Goal: Information Seeking & Learning: Learn about a topic

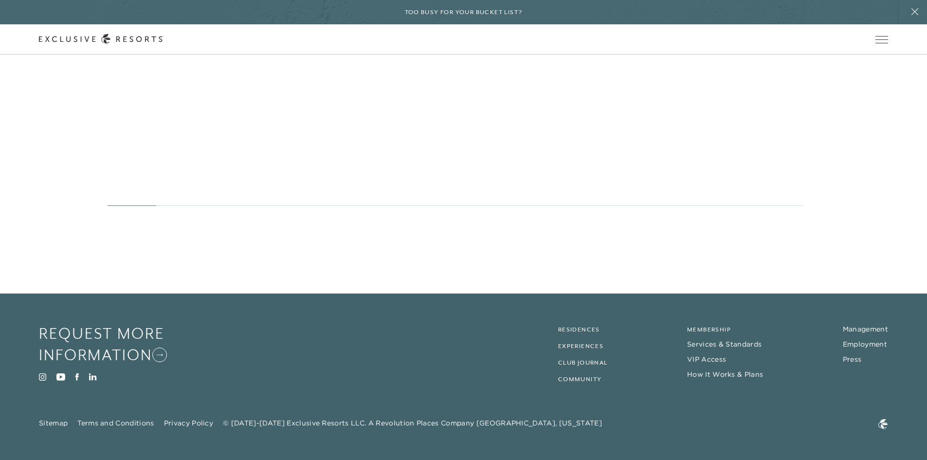
scroll to position [5558, 0]
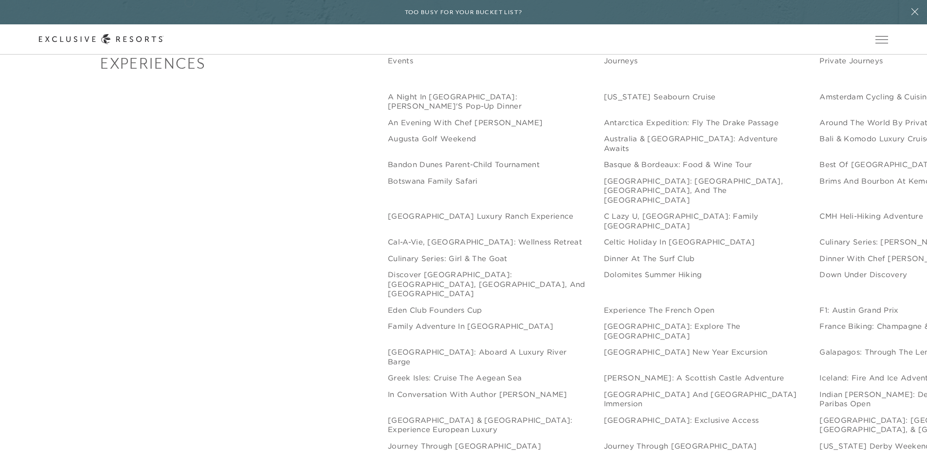
scroll to position [1703, 0]
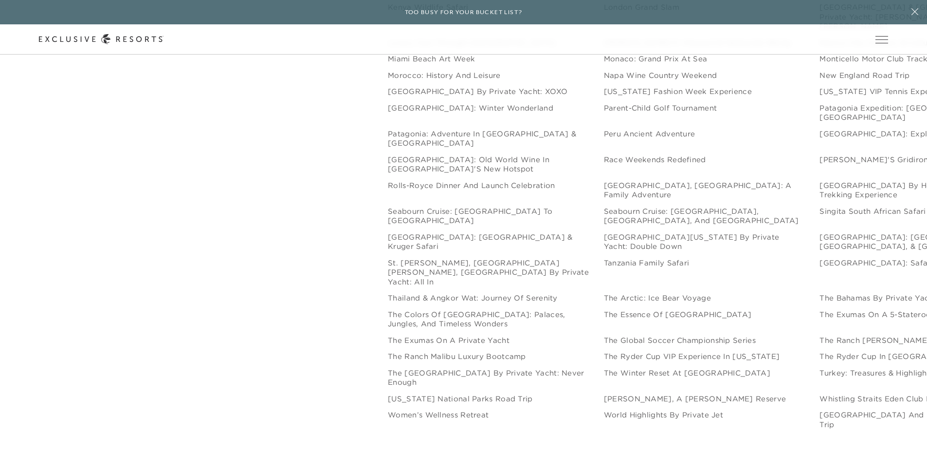
scroll to position [1775, 0]
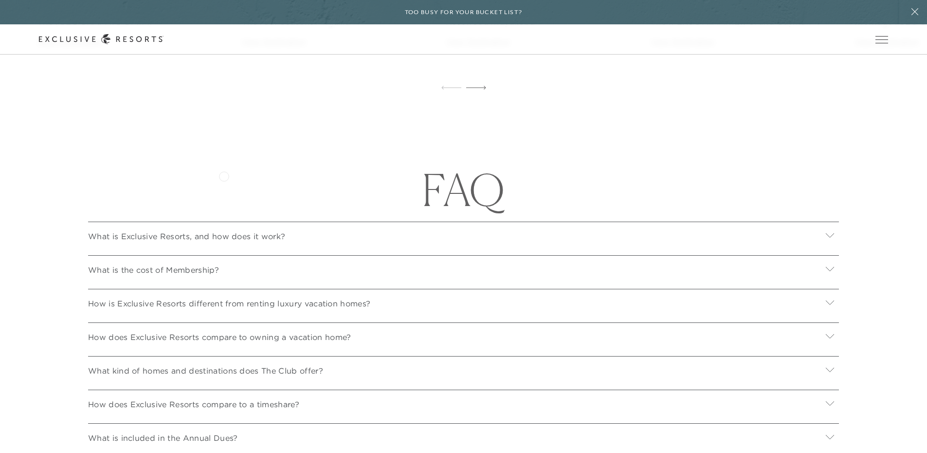
scroll to position [3407, 0]
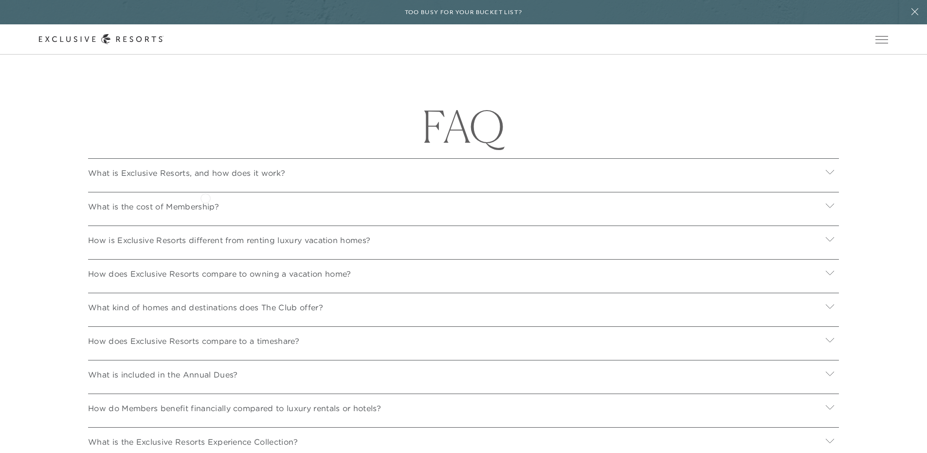
click at [205, 179] on p "What is Exclusive Resorts, and how does it work?" at bounding box center [186, 173] width 197 height 12
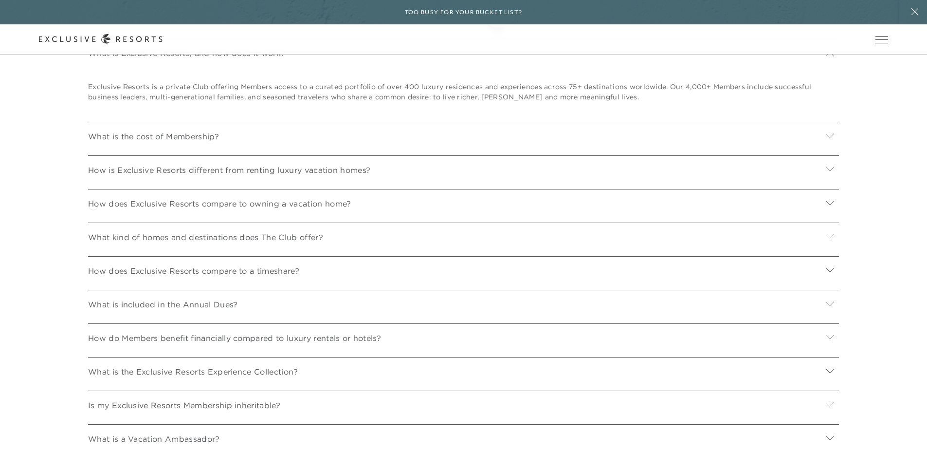
scroll to position [3504, 0]
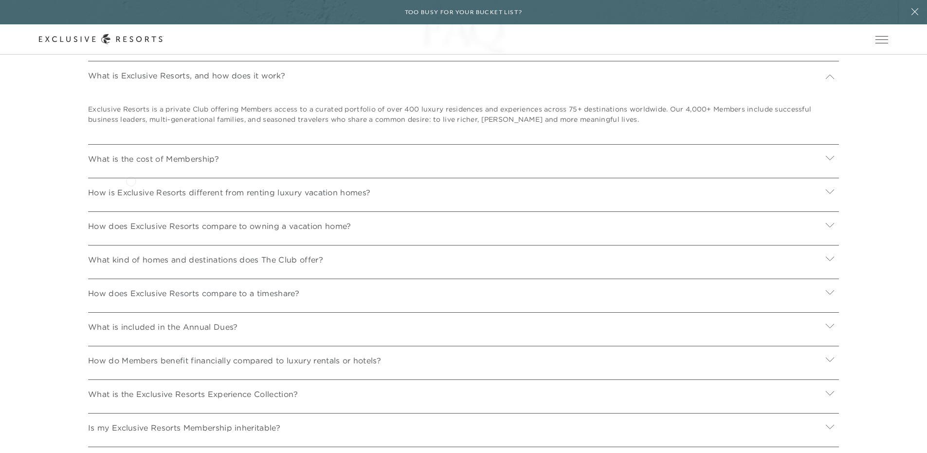
click at [133, 165] on p "What is the cost of Membership?" at bounding box center [153, 159] width 131 height 12
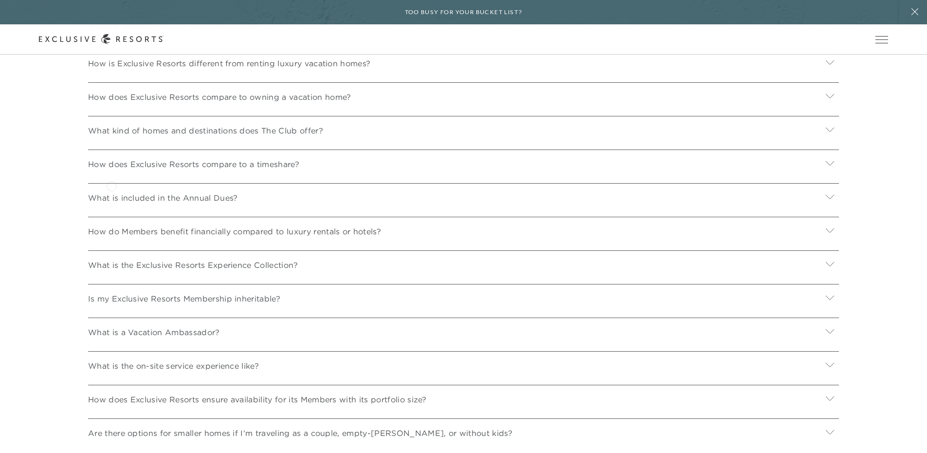
scroll to position [3748, 0]
click at [220, 69] on p "How is Exclusive Resorts different from renting luxury vacation homes?" at bounding box center [229, 63] width 282 height 12
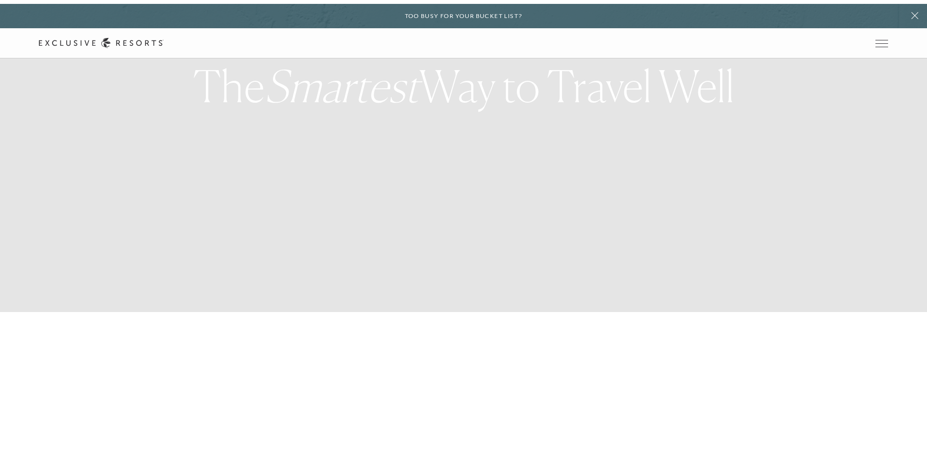
scroll to position [0, 0]
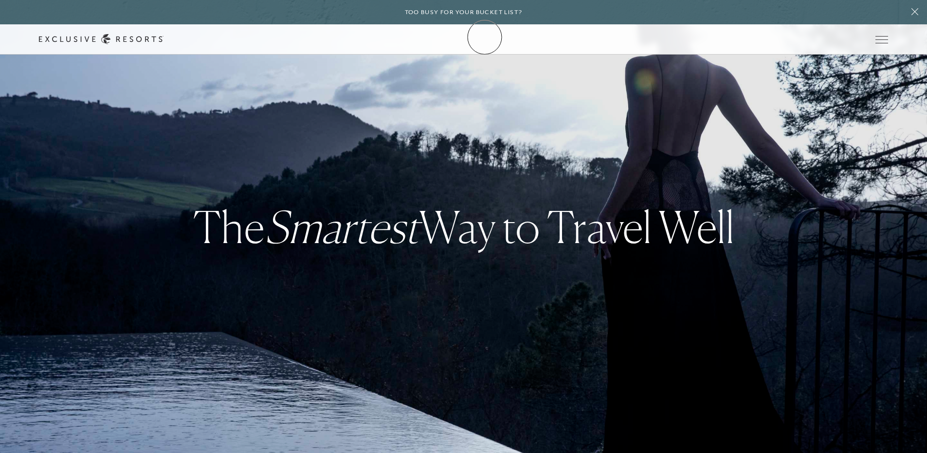
click at [164, 37] on icon at bounding box center [101, 39] width 125 height 10
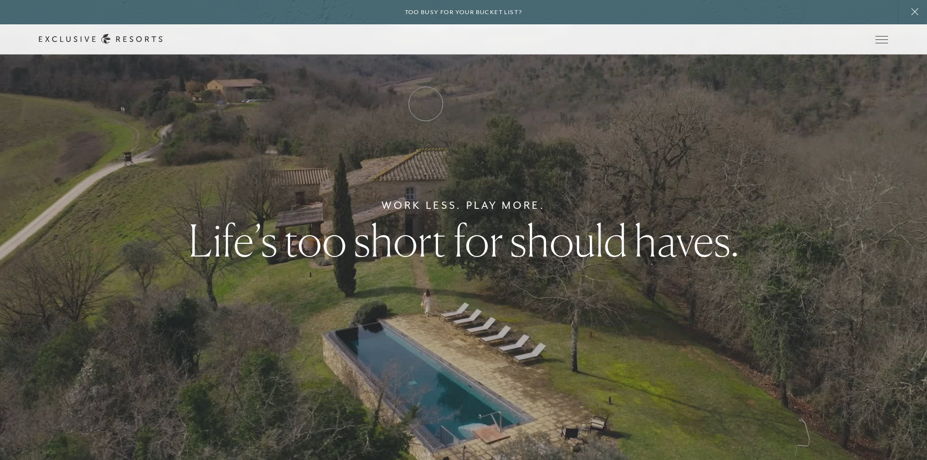
click at [0, 0] on link "Residence Collection" at bounding box center [0, 0] width 0 height 0
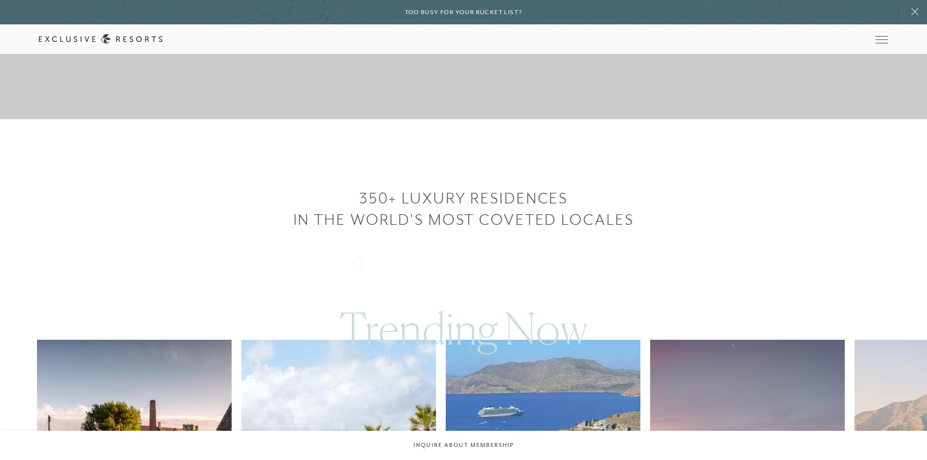
scroll to position [730, 0]
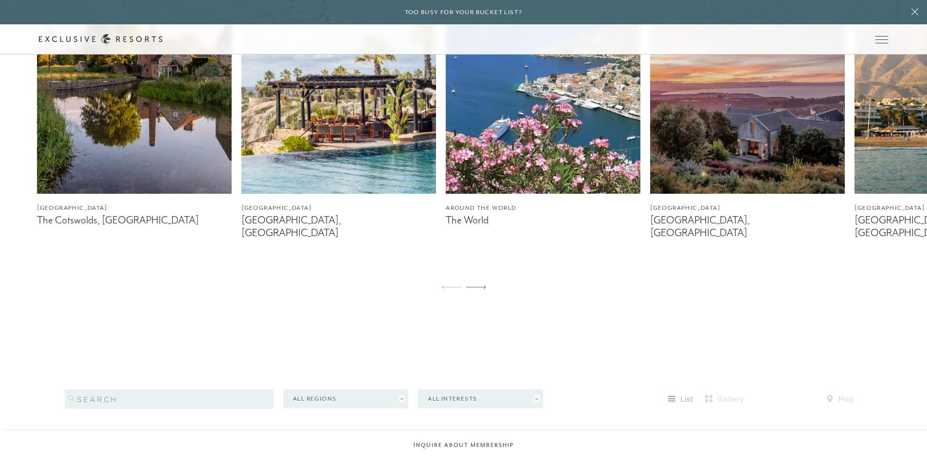
click at [338, 177] on img at bounding box center [338, 71] width 195 height 243
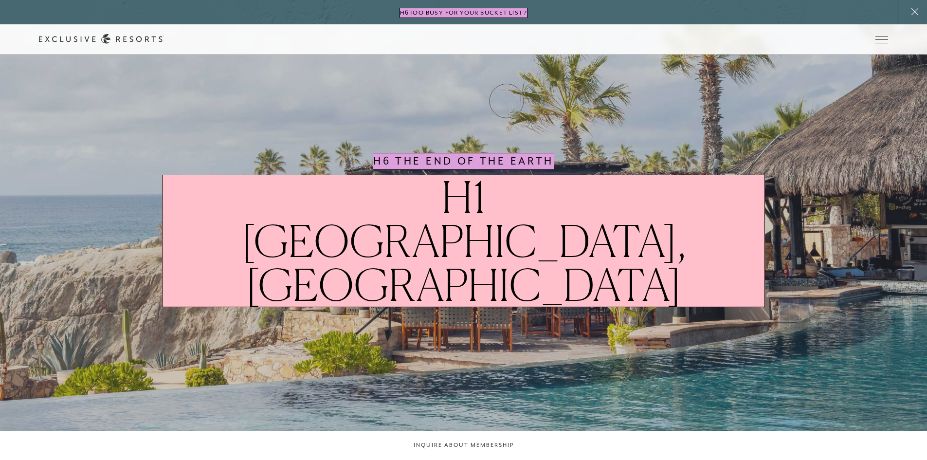
click at [0, 0] on link "Experience Collection" at bounding box center [0, 0] width 0 height 0
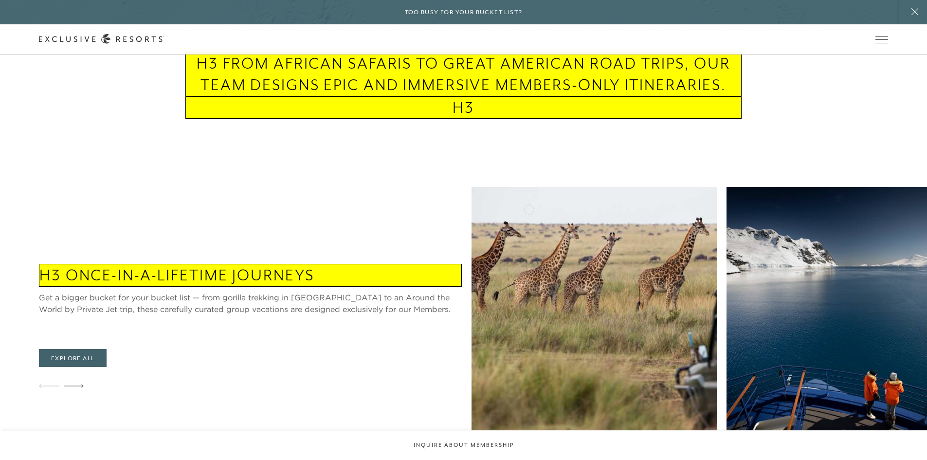
scroll to position [341, 0]
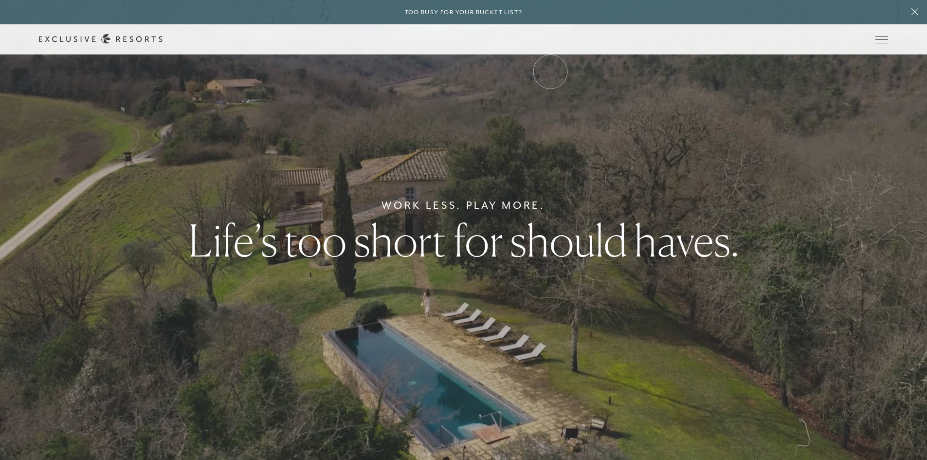
click at [0, 0] on link "Community" at bounding box center [0, 0] width 0 height 0
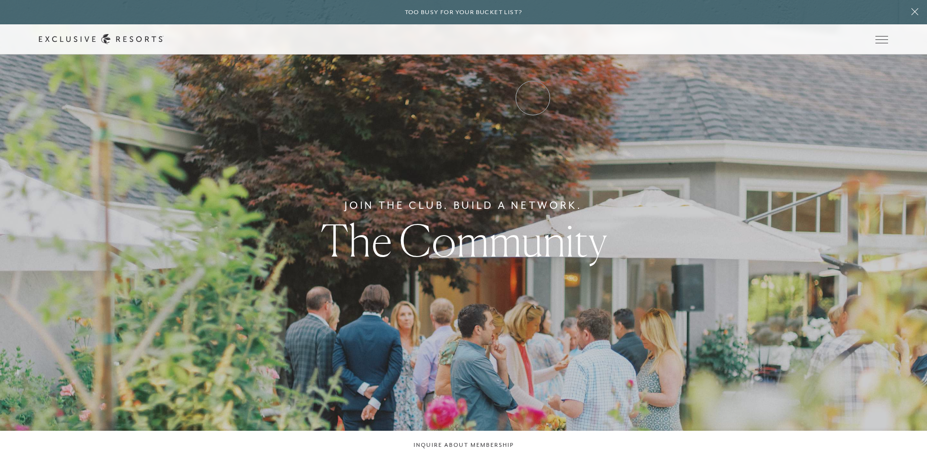
click at [0, 0] on link "Experience Collection" at bounding box center [0, 0] width 0 height 0
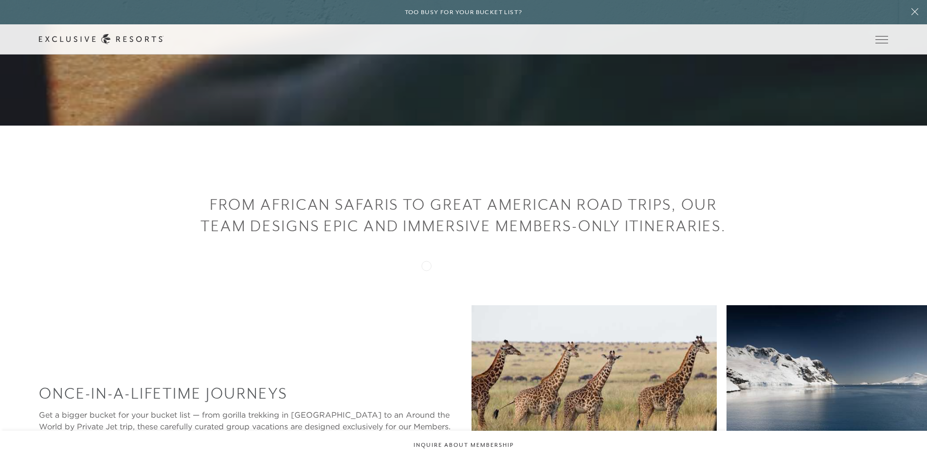
scroll to position [341, 0]
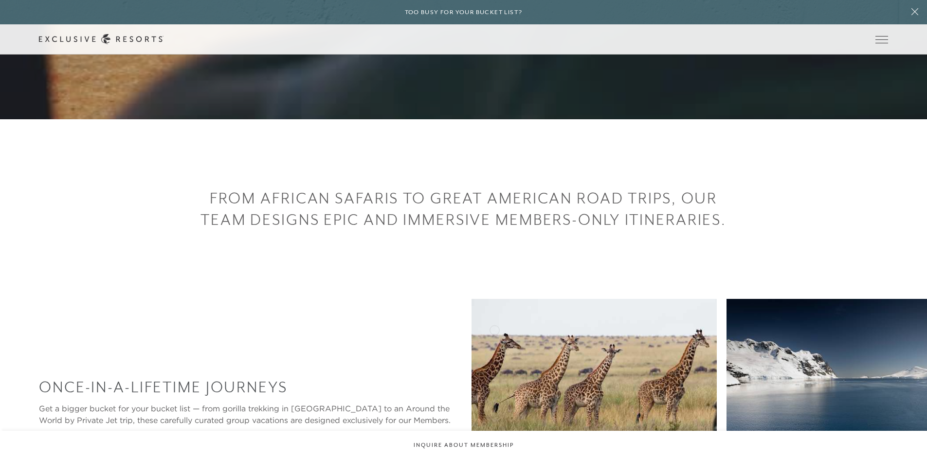
click at [727, 329] on img at bounding box center [849, 420] width 245 height 243
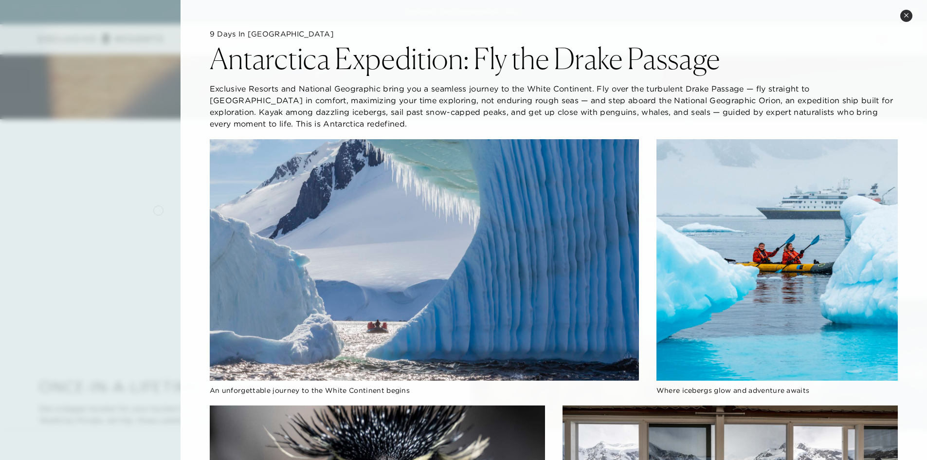
click at [158, 209] on div at bounding box center [463, 230] width 927 height 460
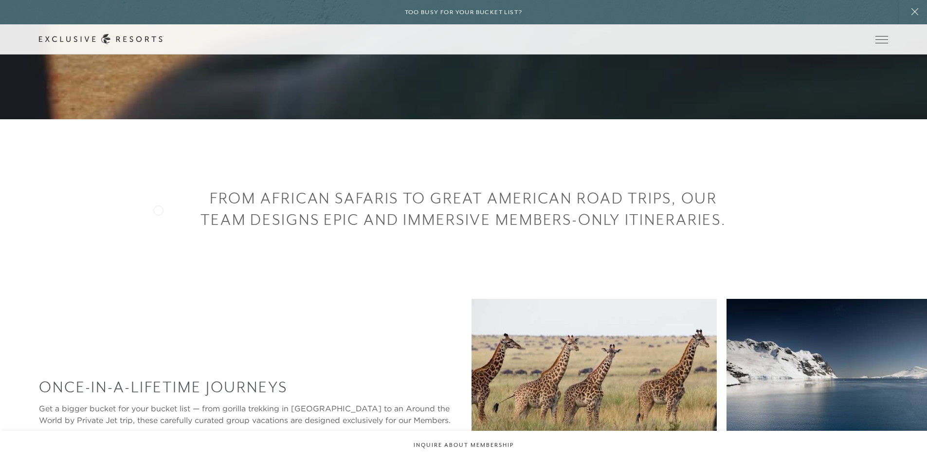
scroll to position [779, 0]
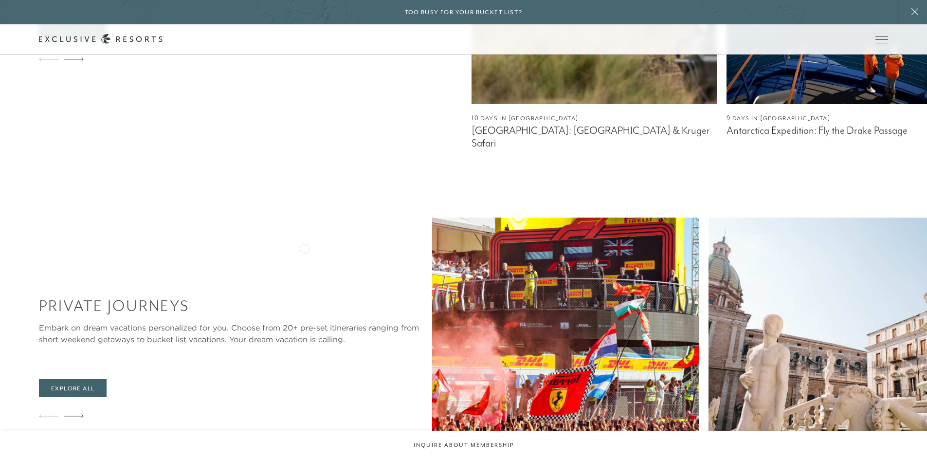
click at [432, 248] on img at bounding box center [565, 339] width 267 height 243
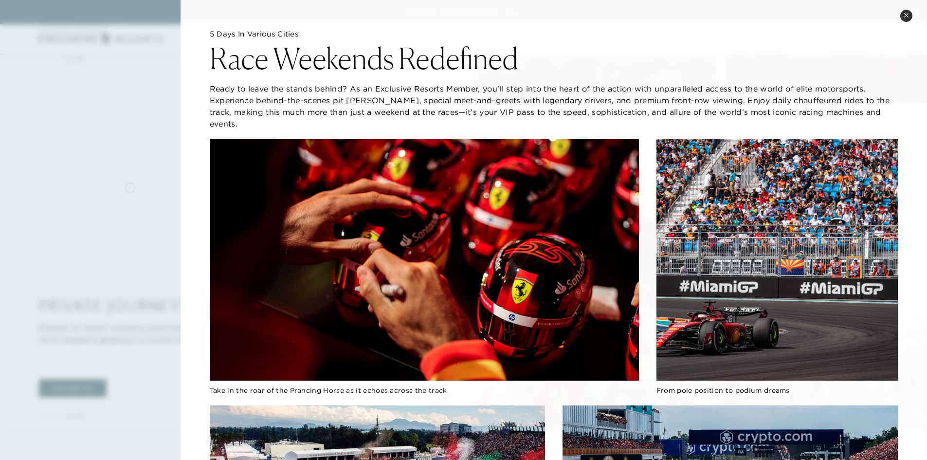
click at [131, 184] on div at bounding box center [463, 230] width 927 height 460
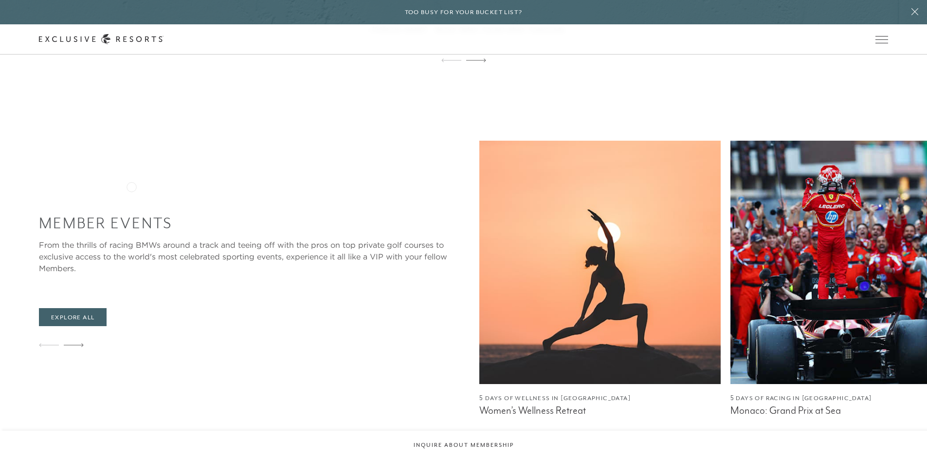
scroll to position [1655, 0]
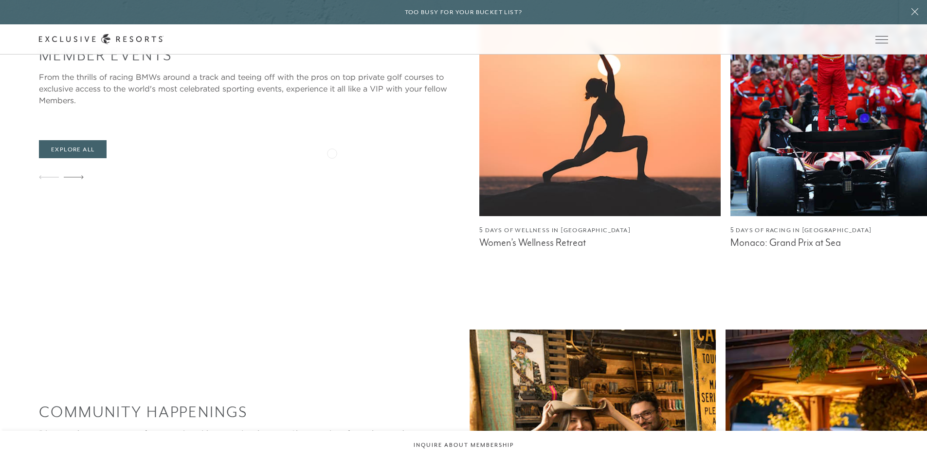
click at [479, 152] on img at bounding box center [599, 94] width 241 height 243
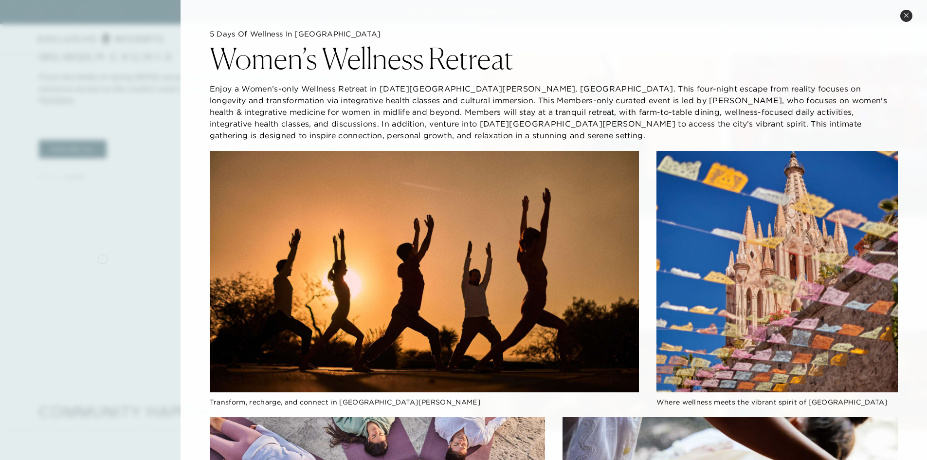
click at [103, 258] on div at bounding box center [463, 230] width 927 height 460
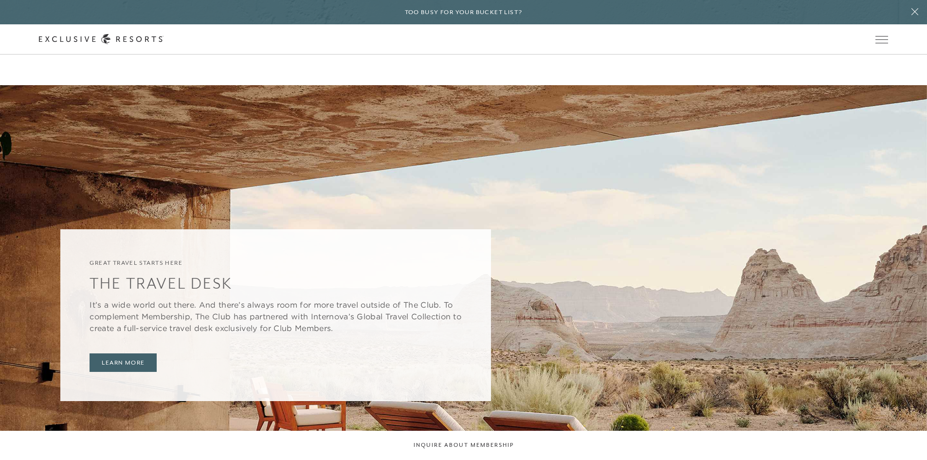
scroll to position [2025, 0]
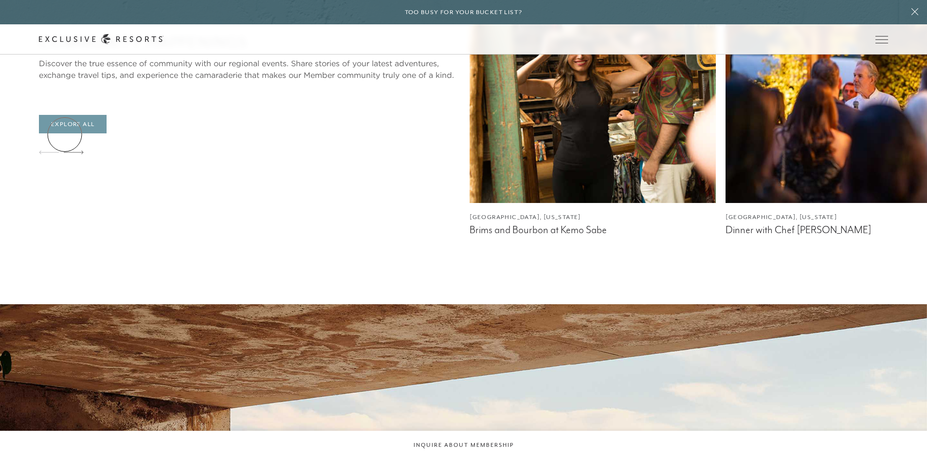
click at [65, 133] on link "Explore All" at bounding box center [73, 124] width 68 height 18
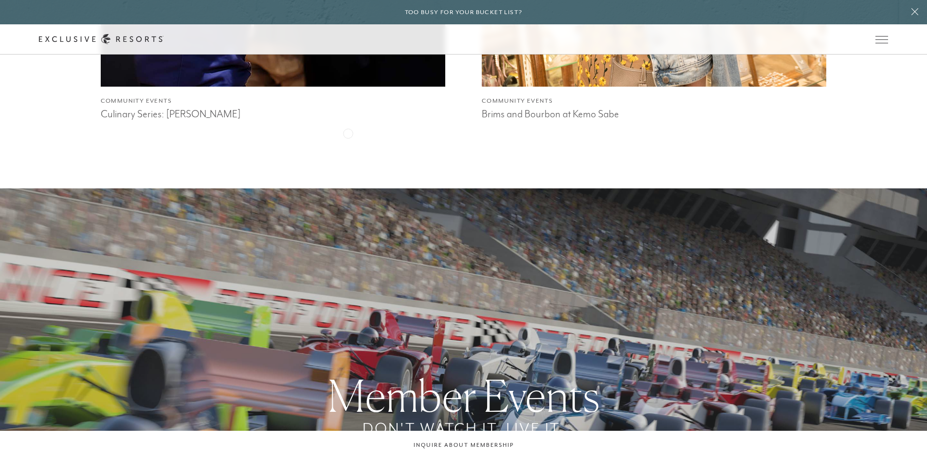
scroll to position [1655, 0]
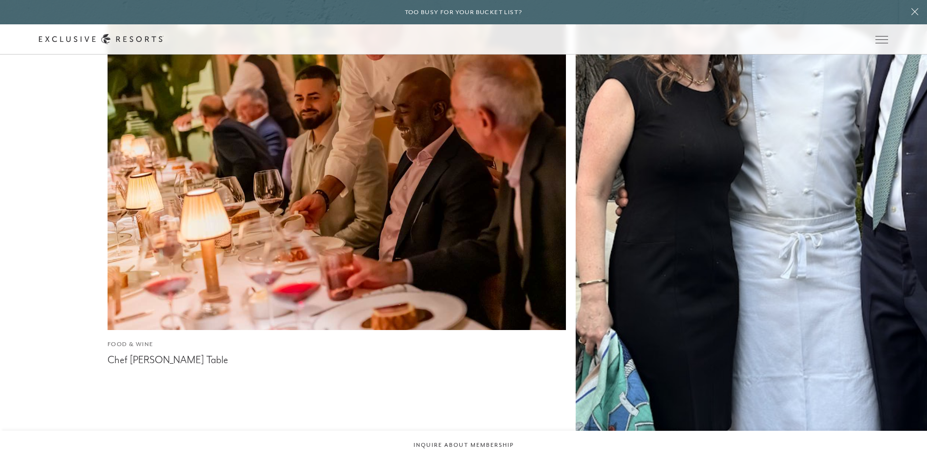
scroll to position [4021, 0]
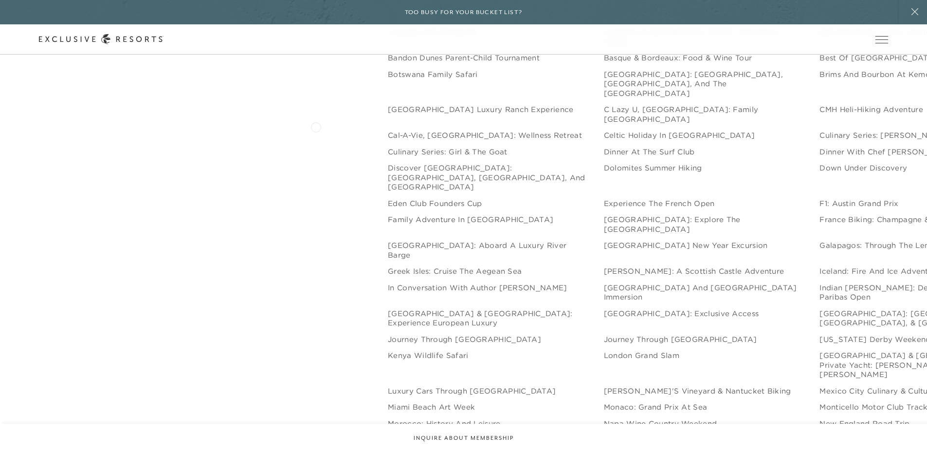
scroll to position [1217, 0]
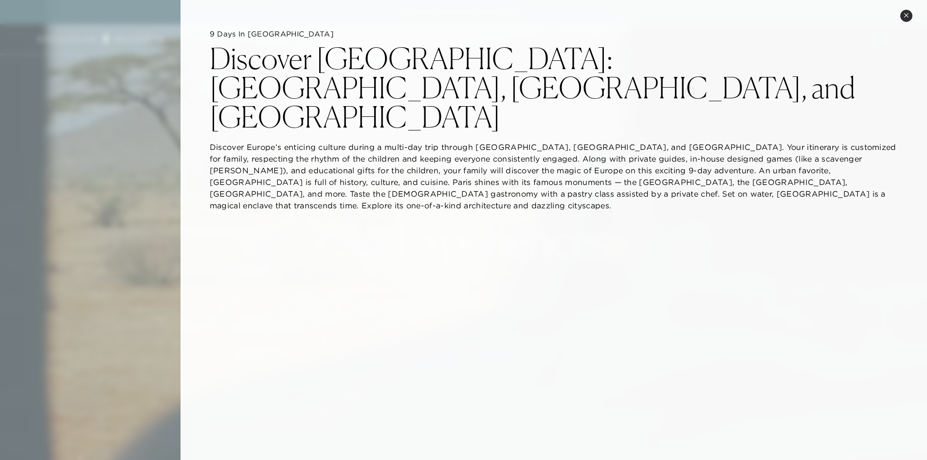
scroll to position [49, 0]
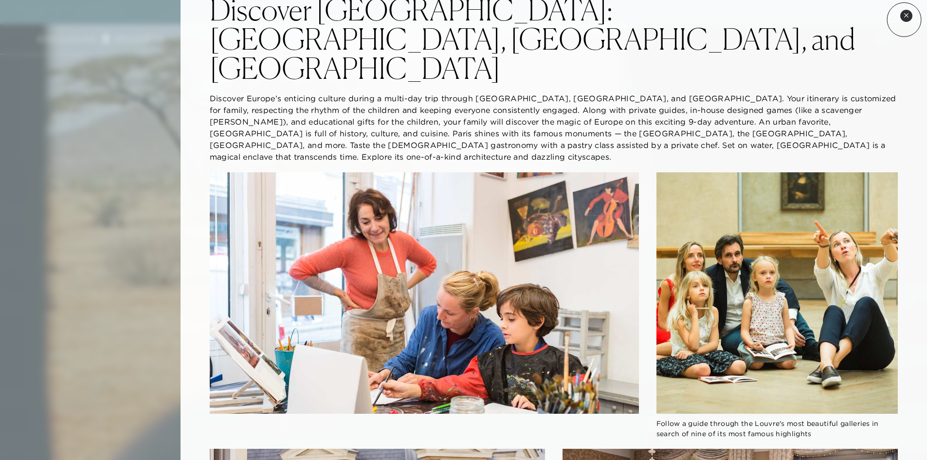
click at [905, 18] on button "Close quickview" at bounding box center [906, 16] width 12 height 12
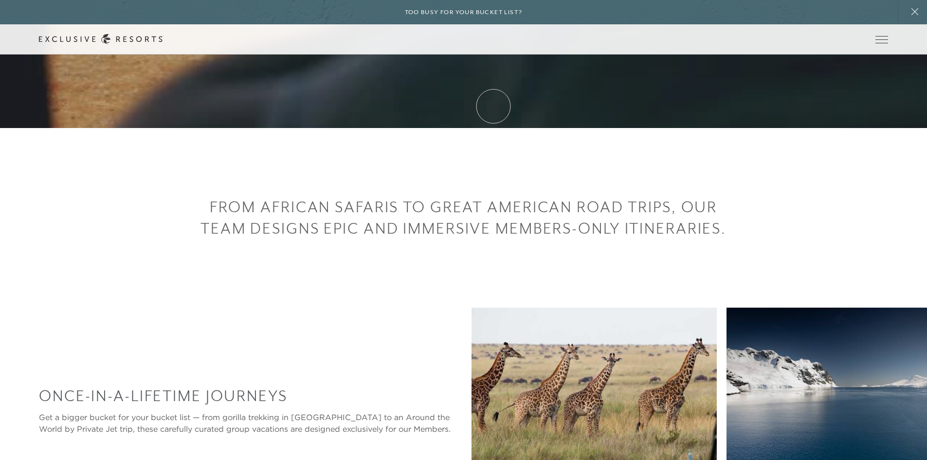
scroll to position [341, 0]
